Goal: Use online tool/utility

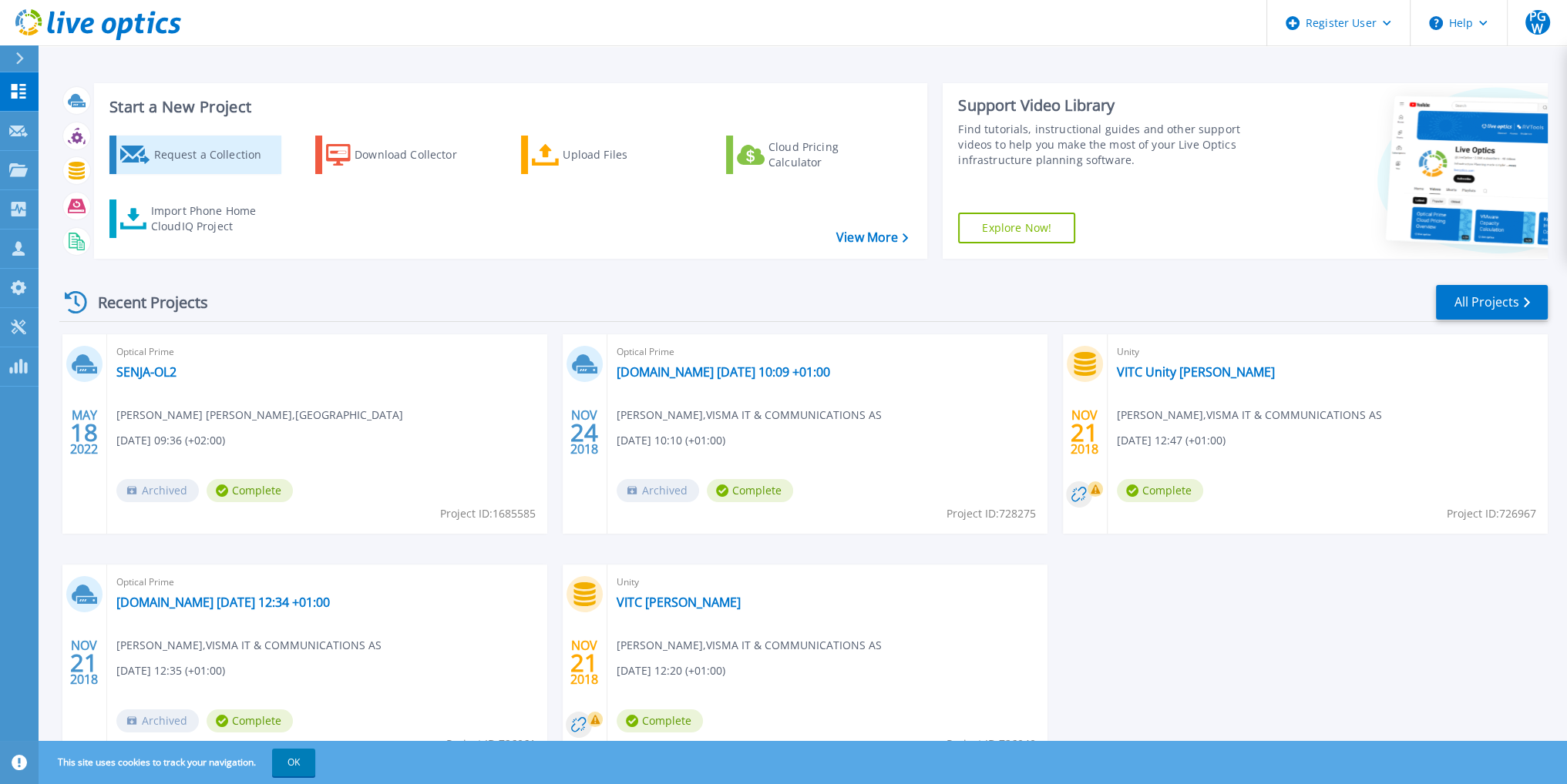
click at [200, 160] on div "Request a Collection" at bounding box center [215, 155] width 123 height 31
click at [1008, 235] on link "Explore Now!" at bounding box center [1016, 227] width 117 height 31
click at [16, 170] on icon at bounding box center [19, 169] width 19 height 13
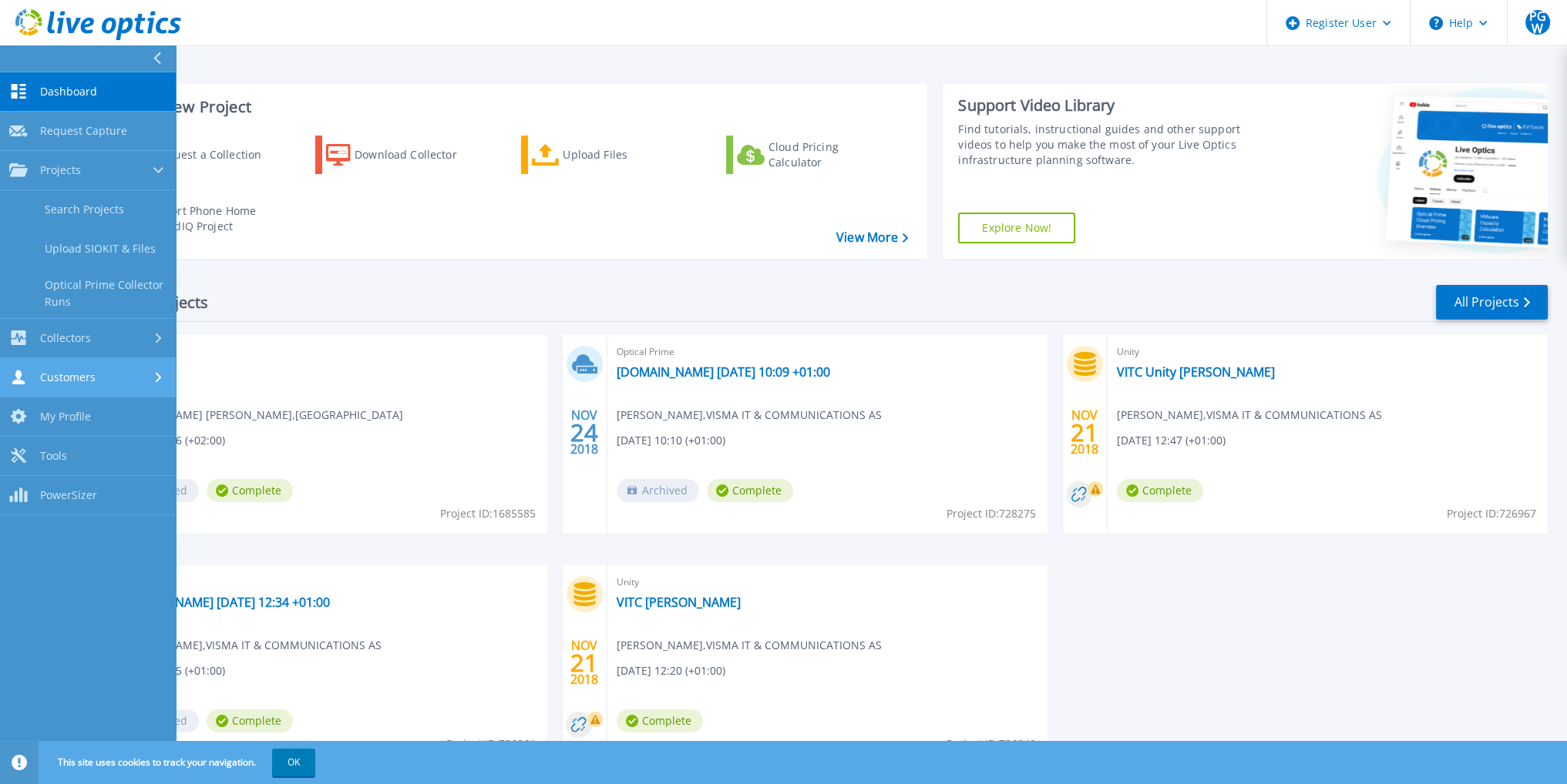
click at [139, 385] on link "Customers Customers" at bounding box center [88, 378] width 176 height 39
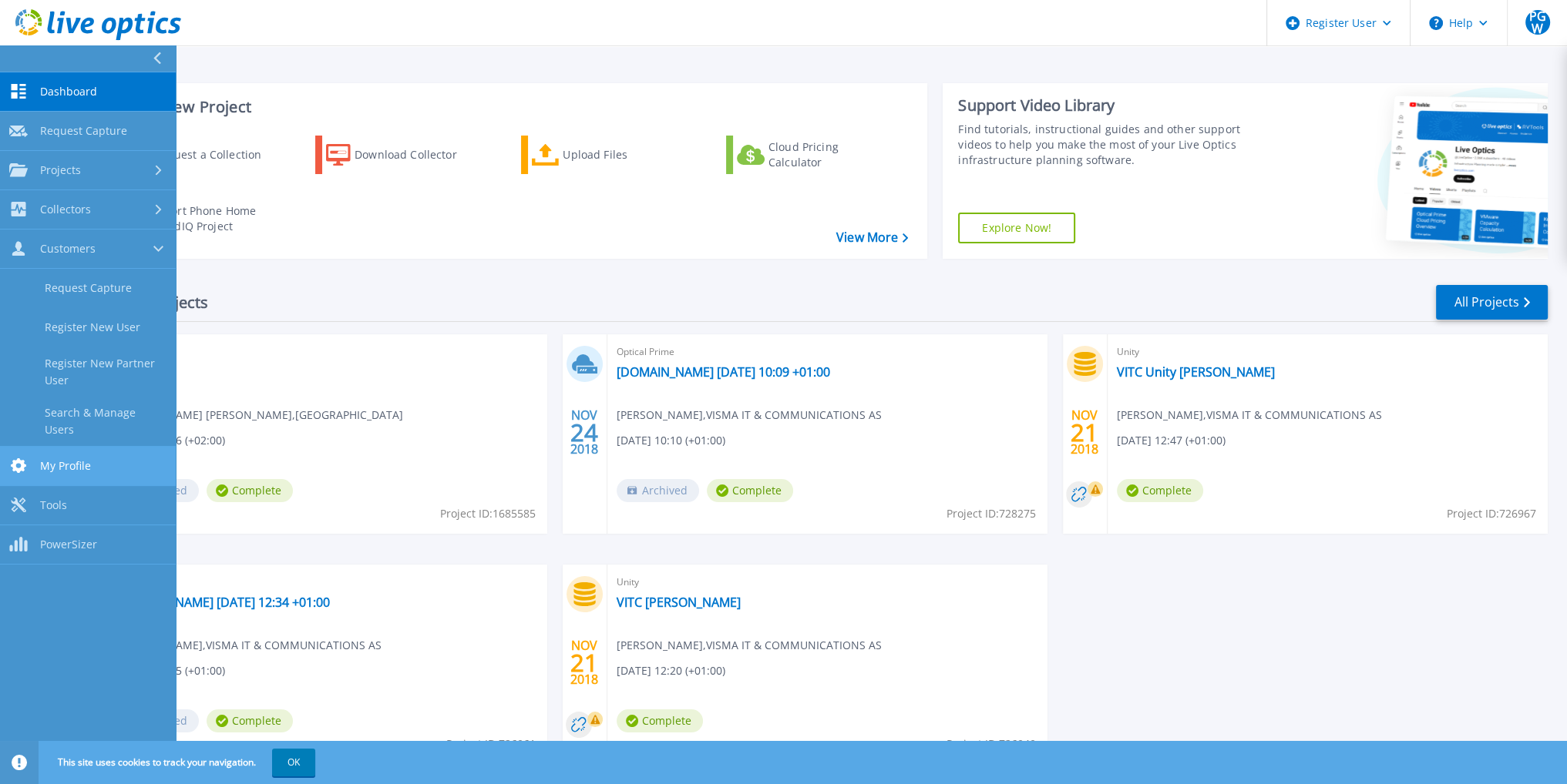
click at [52, 459] on span "My Profile" at bounding box center [65, 466] width 51 height 14
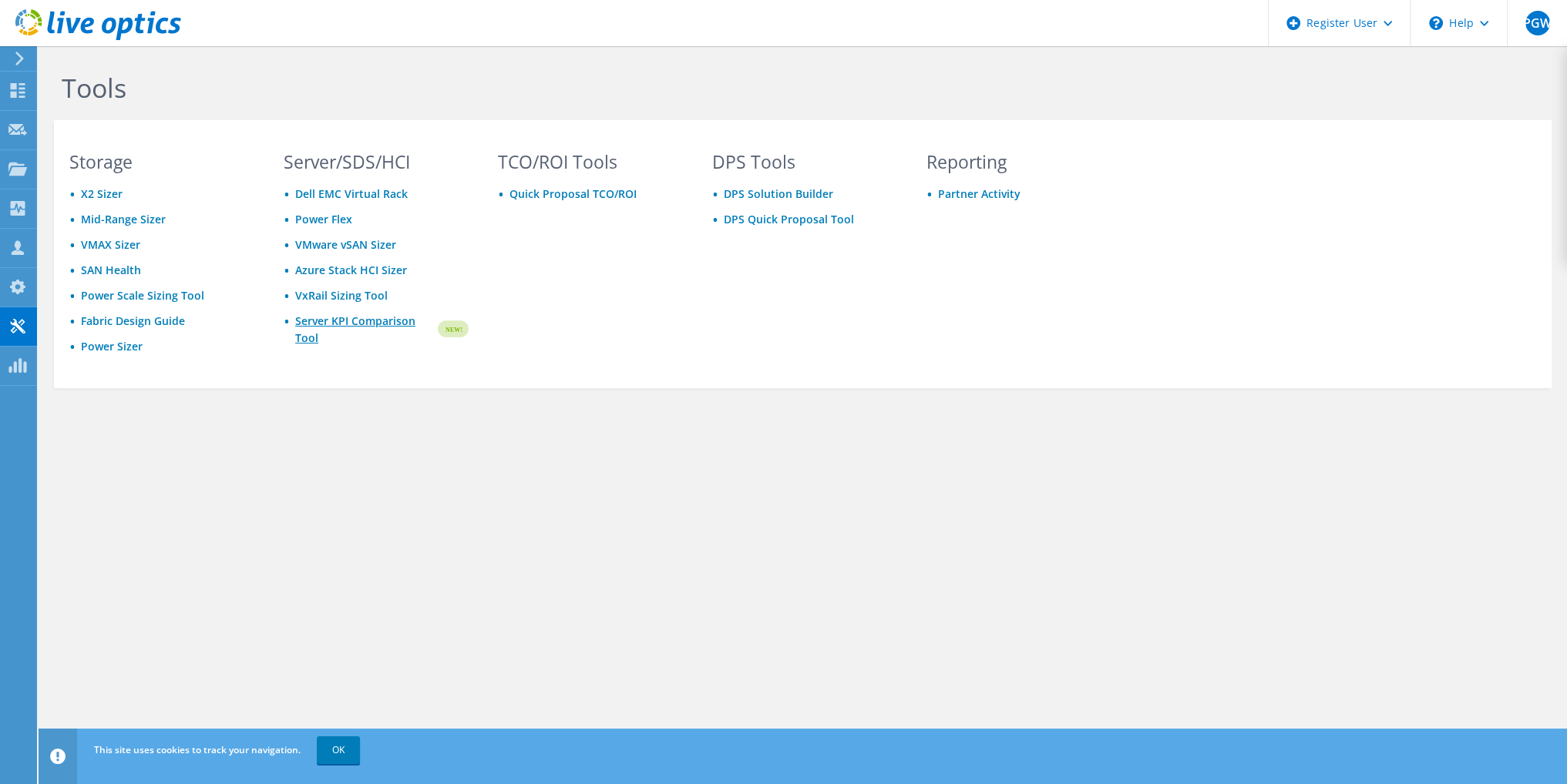
click at [343, 324] on link "Server KPI Comparison Tool" at bounding box center [365, 330] width 141 height 34
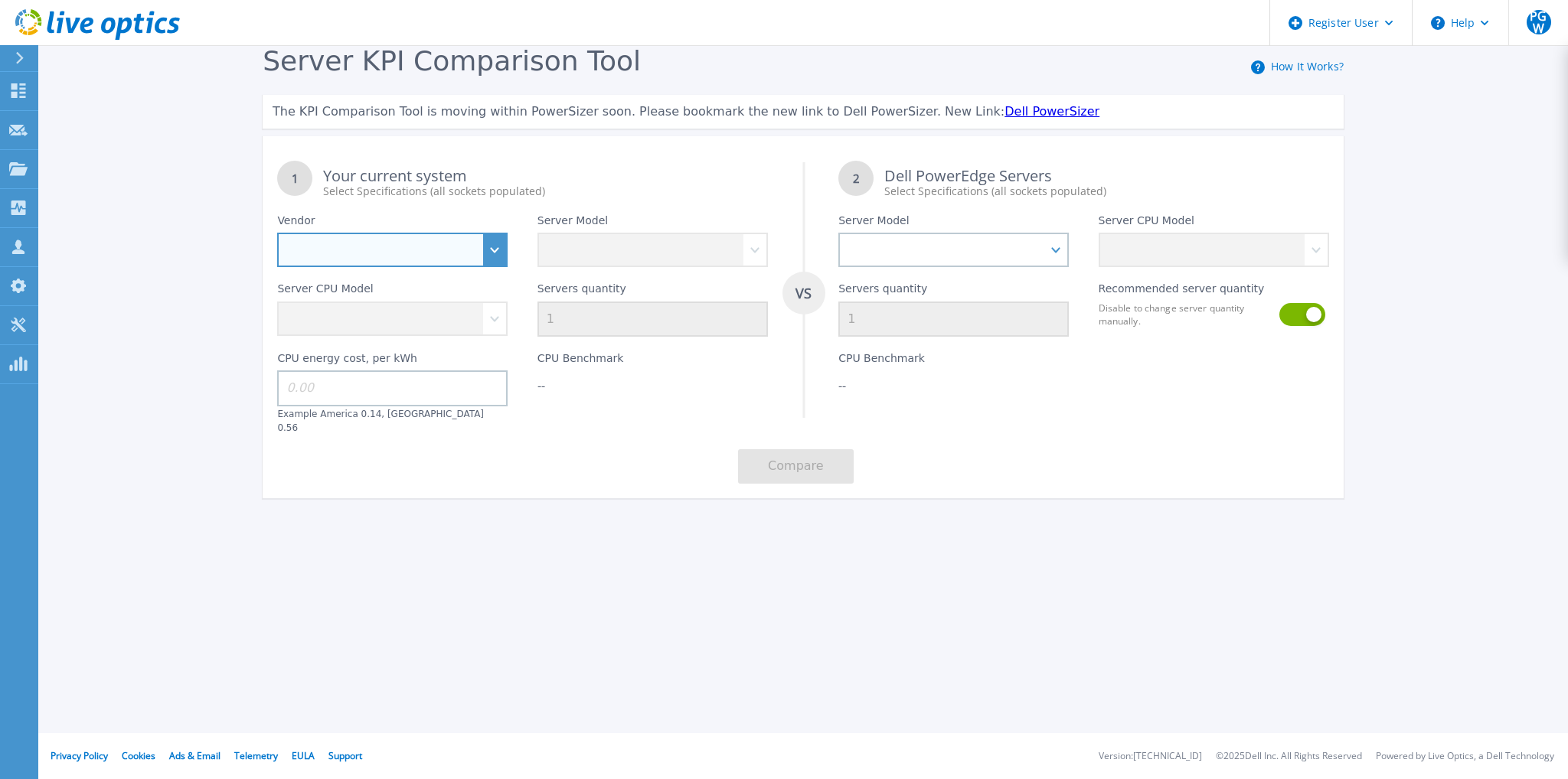
click at [457, 243] on select "Dell HPE Lenovo Supermicro" at bounding box center [392, 249] width 230 height 34
click at [483, 254] on select "Dell HPE Lenovo Supermicro" at bounding box center [392, 249] width 230 height 34
select select "Dell"
click at [277, 233] on select "Dell HPE Lenovo Supermicro" at bounding box center [392, 249] width 230 height 34
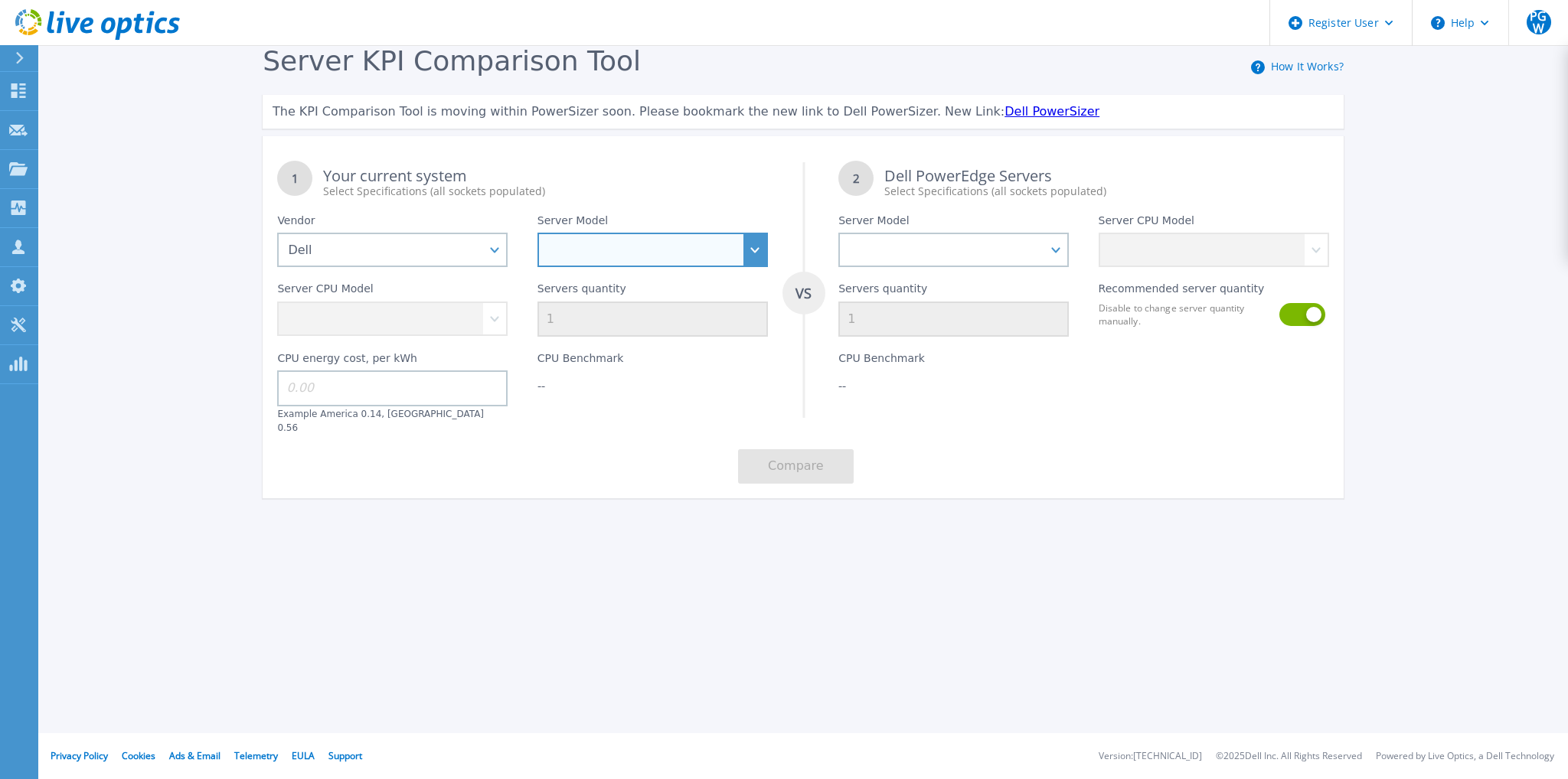
click at [753, 253] on select "PowerEdge C6520 PowerEdge C6525 PowerEdge HS5610 PowerEdge HS5620 PowerEdge R24…" at bounding box center [653, 249] width 230 height 34
drag, startPoint x: 46, startPoint y: 7, endPoint x: 31, endPoint y: 28, distance: 25.8
click at [46, 7] on link at bounding box center [90, 23] width 180 height 46
